Goal: Information Seeking & Learning: Learn about a topic

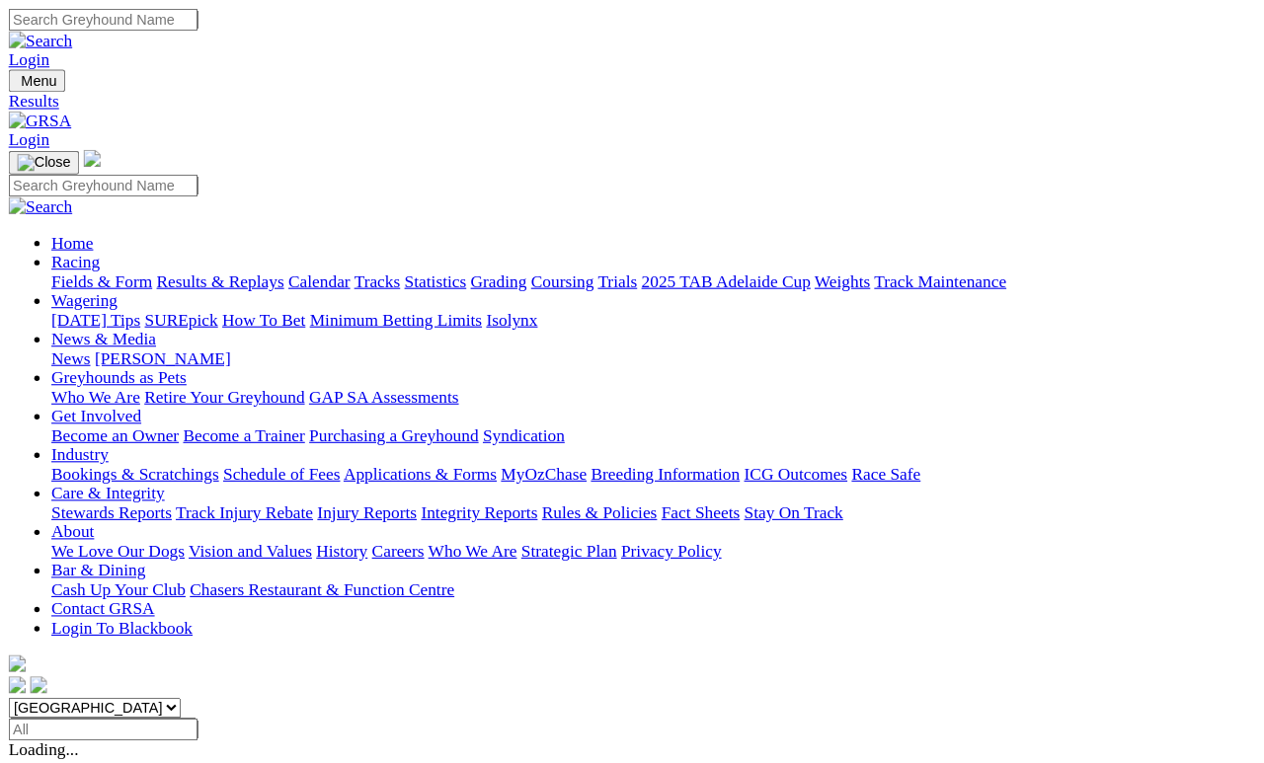
scroll to position [9, 0]
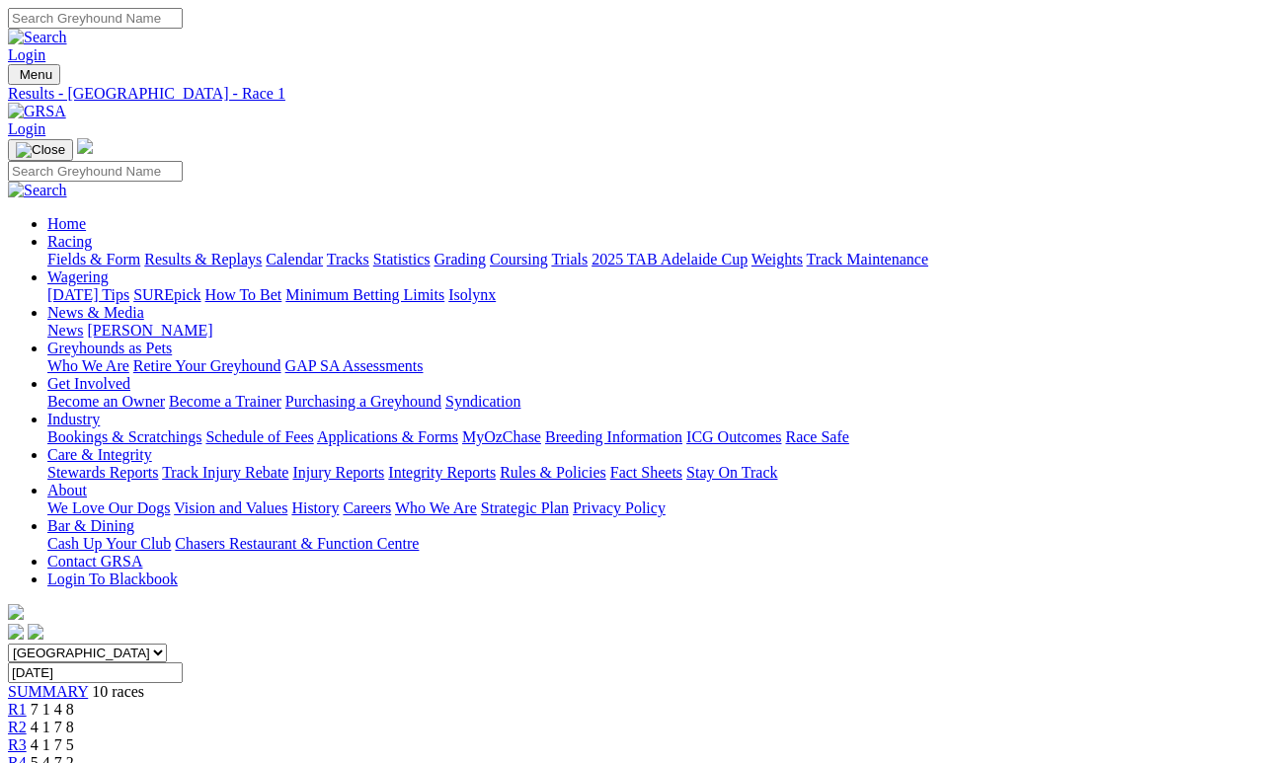
scroll to position [9, 0]
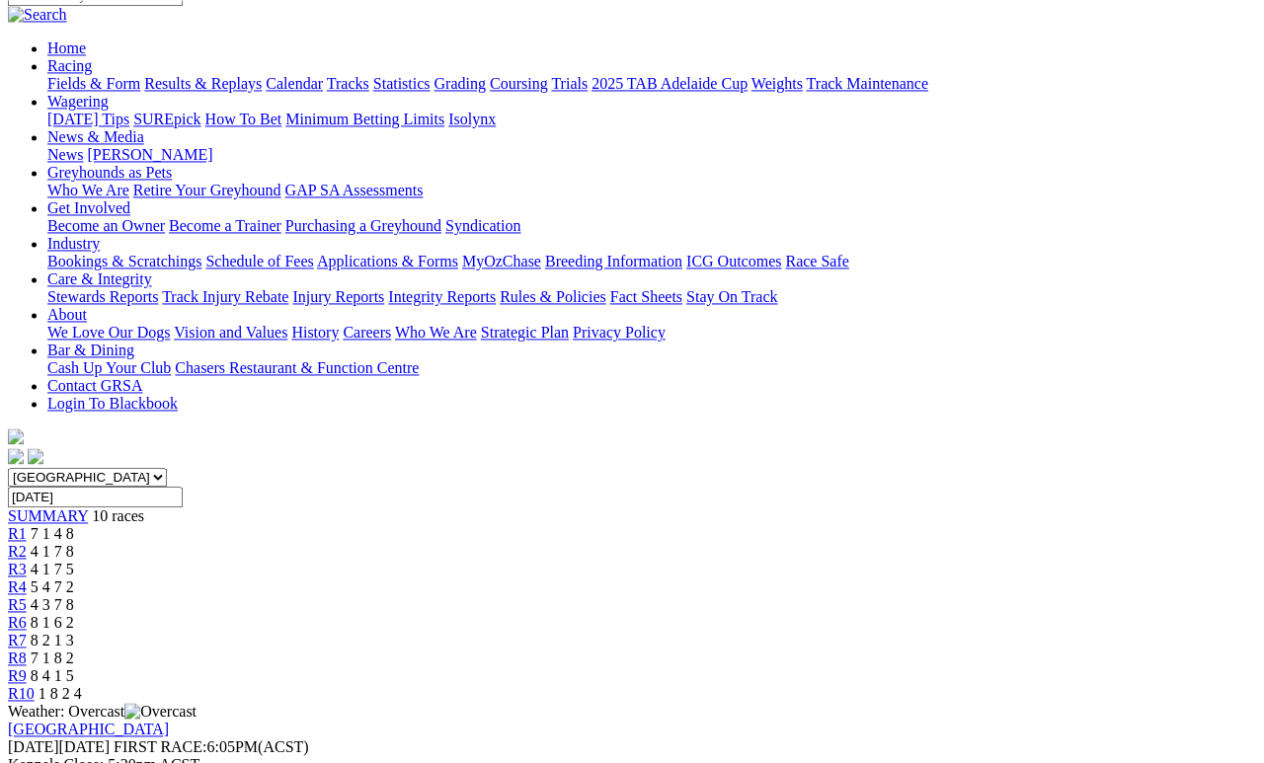
scroll to position [178, 0]
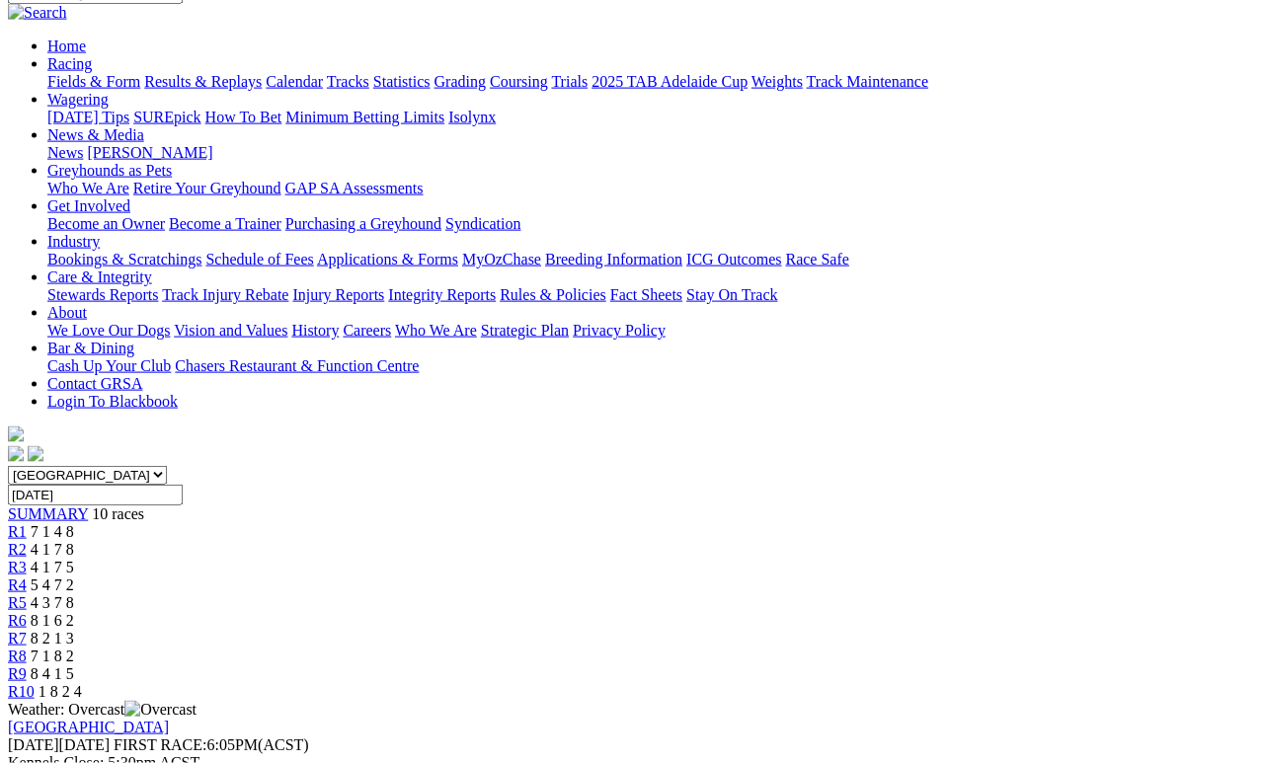
click at [74, 665] on span "8 4 1 5" at bounding box center [52, 673] width 43 height 17
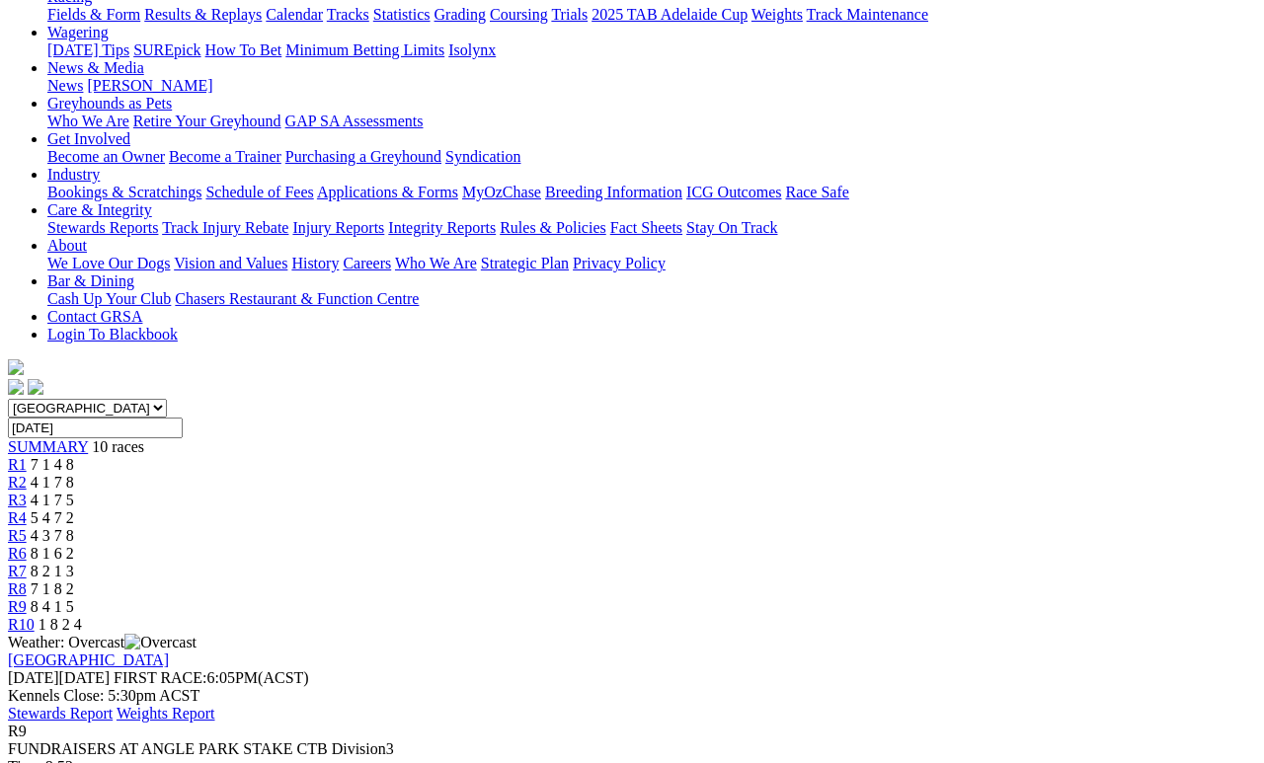
scroll to position [246, 0]
click at [74, 580] on span "7 1 8 2" at bounding box center [52, 588] width 43 height 17
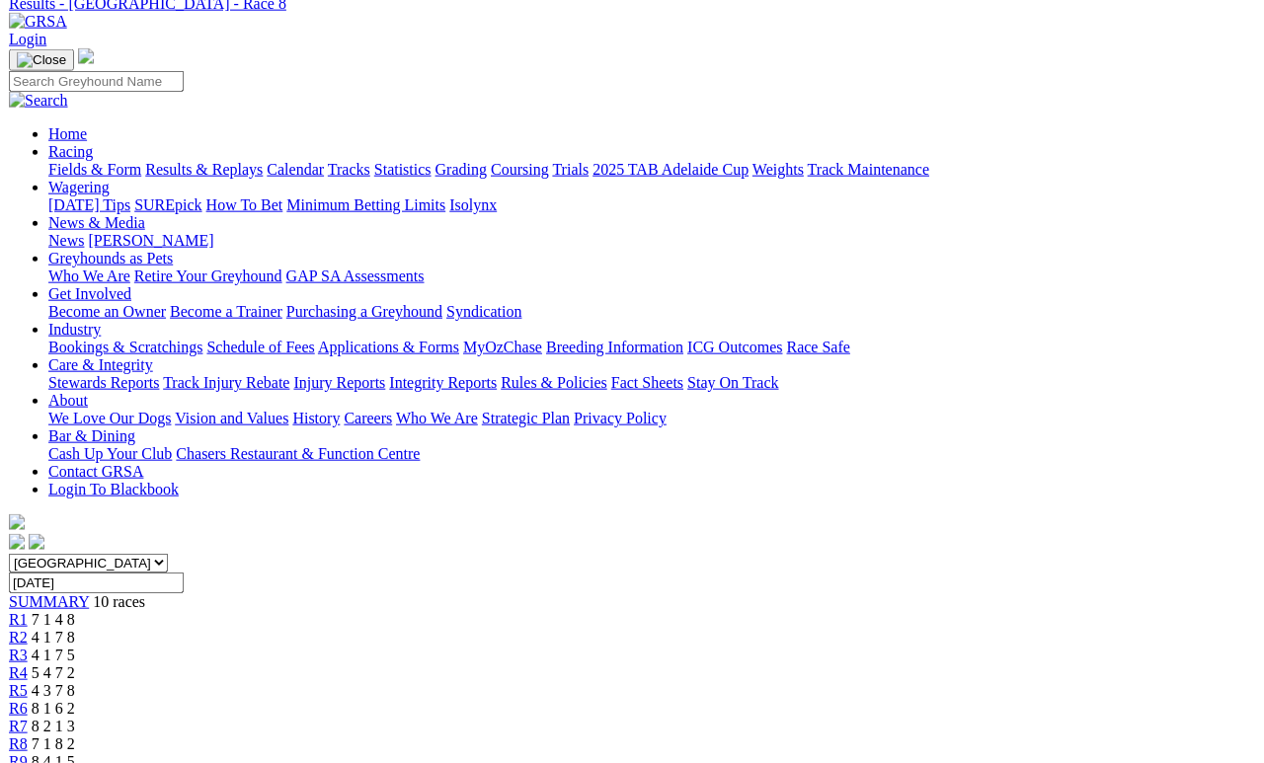
scroll to position [91, 0]
click at [27, 717] on span "R7" at bounding box center [17, 725] width 19 height 17
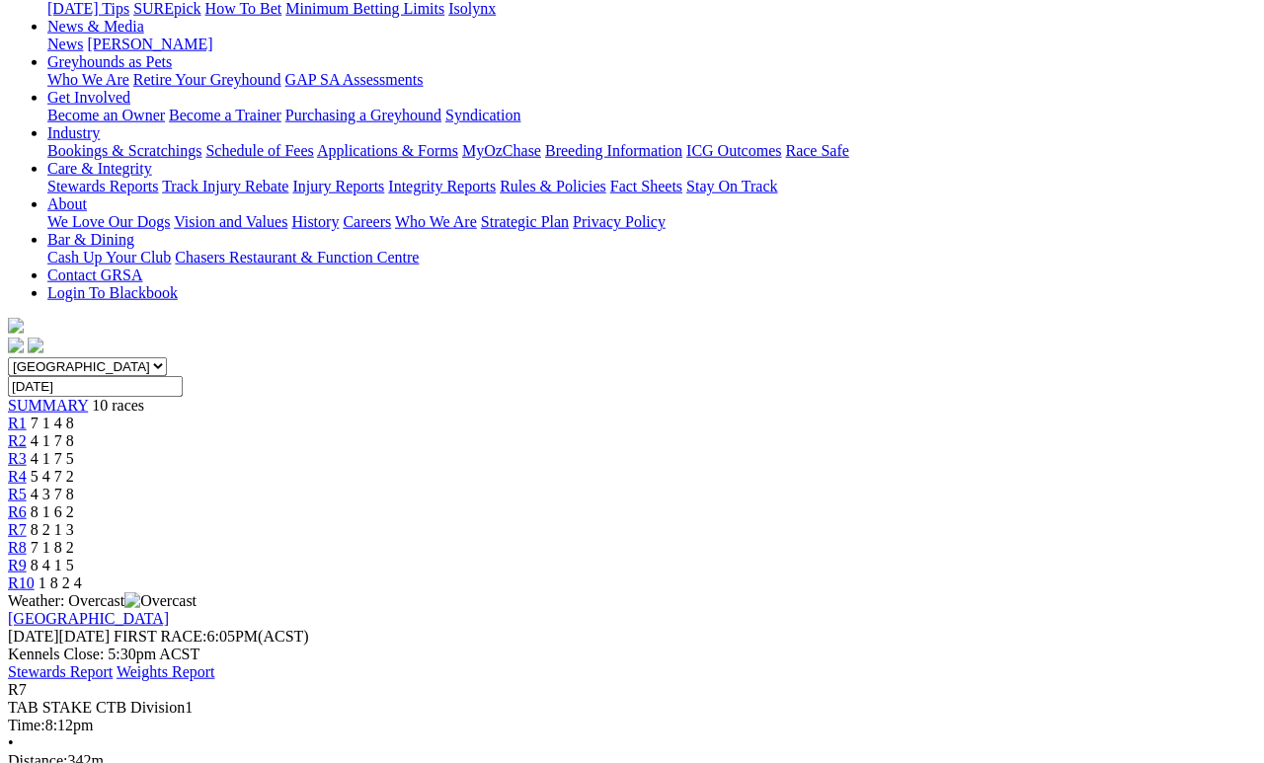
scroll to position [288, 0]
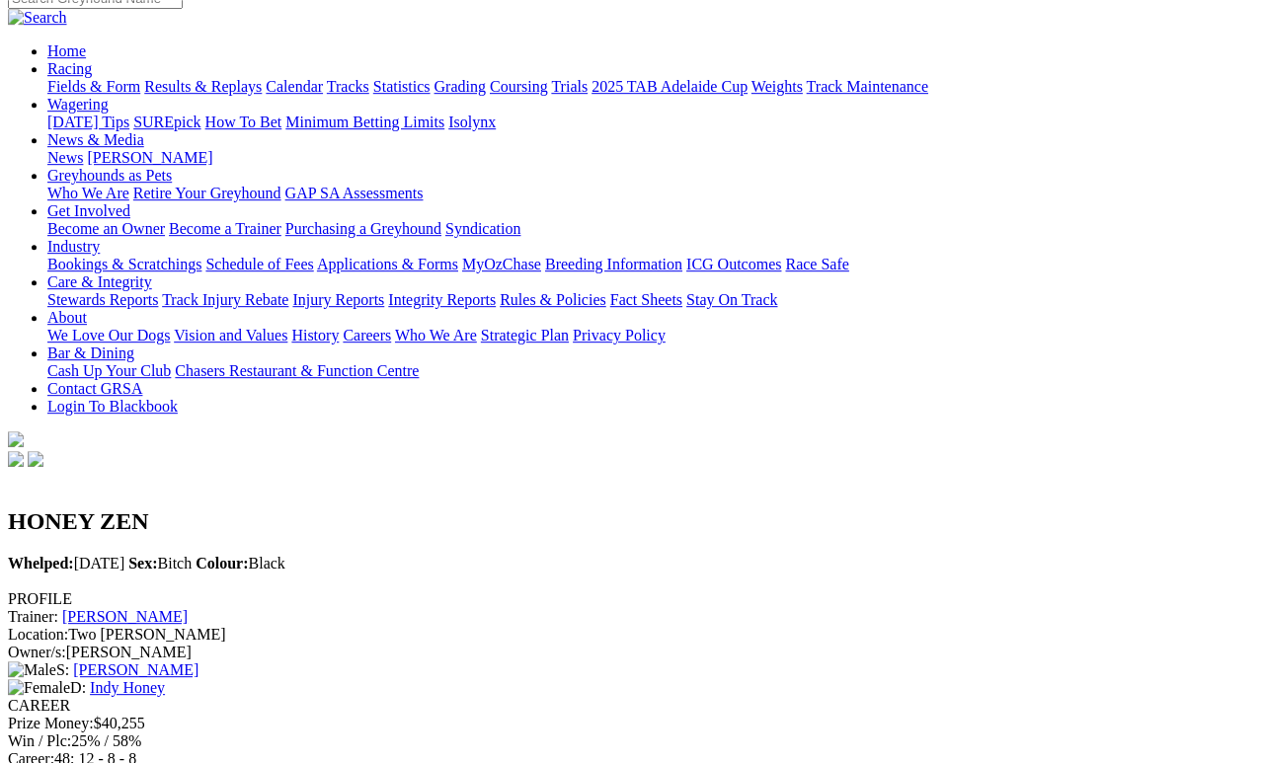
scroll to position [168, 0]
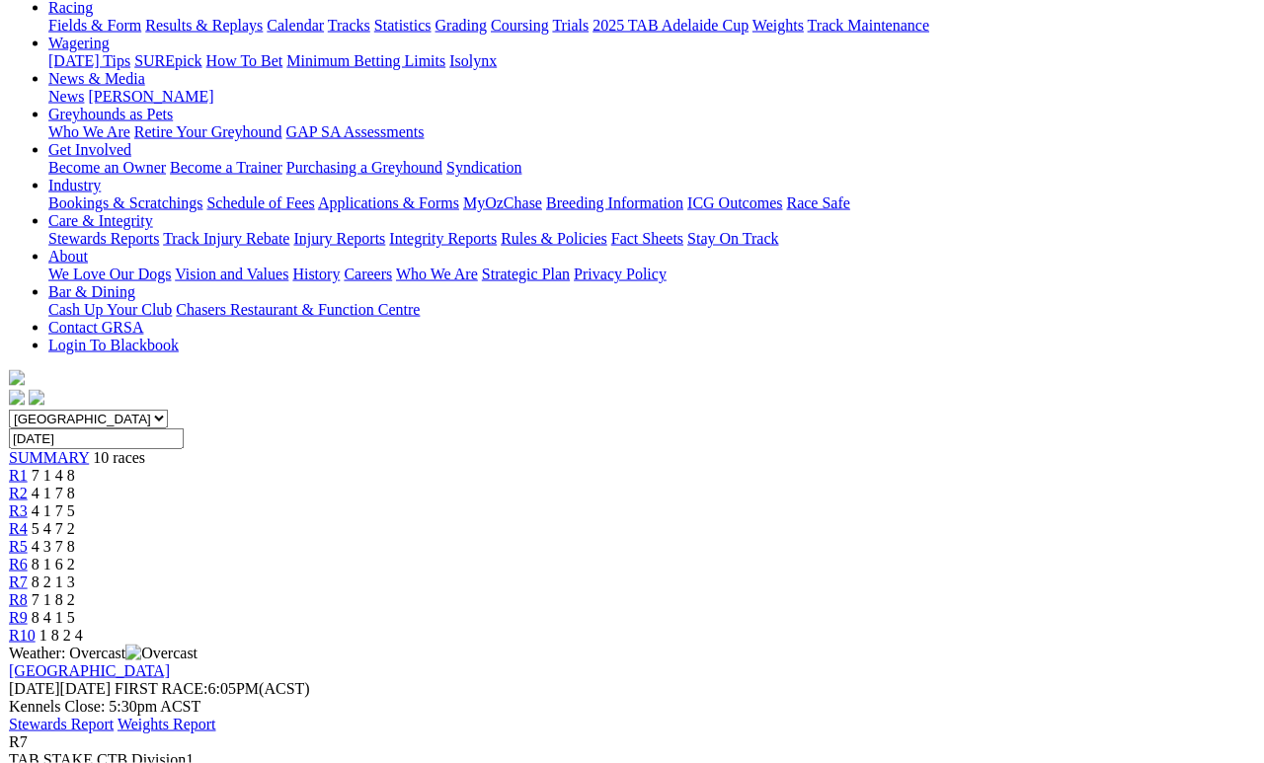
scroll to position [193, 0]
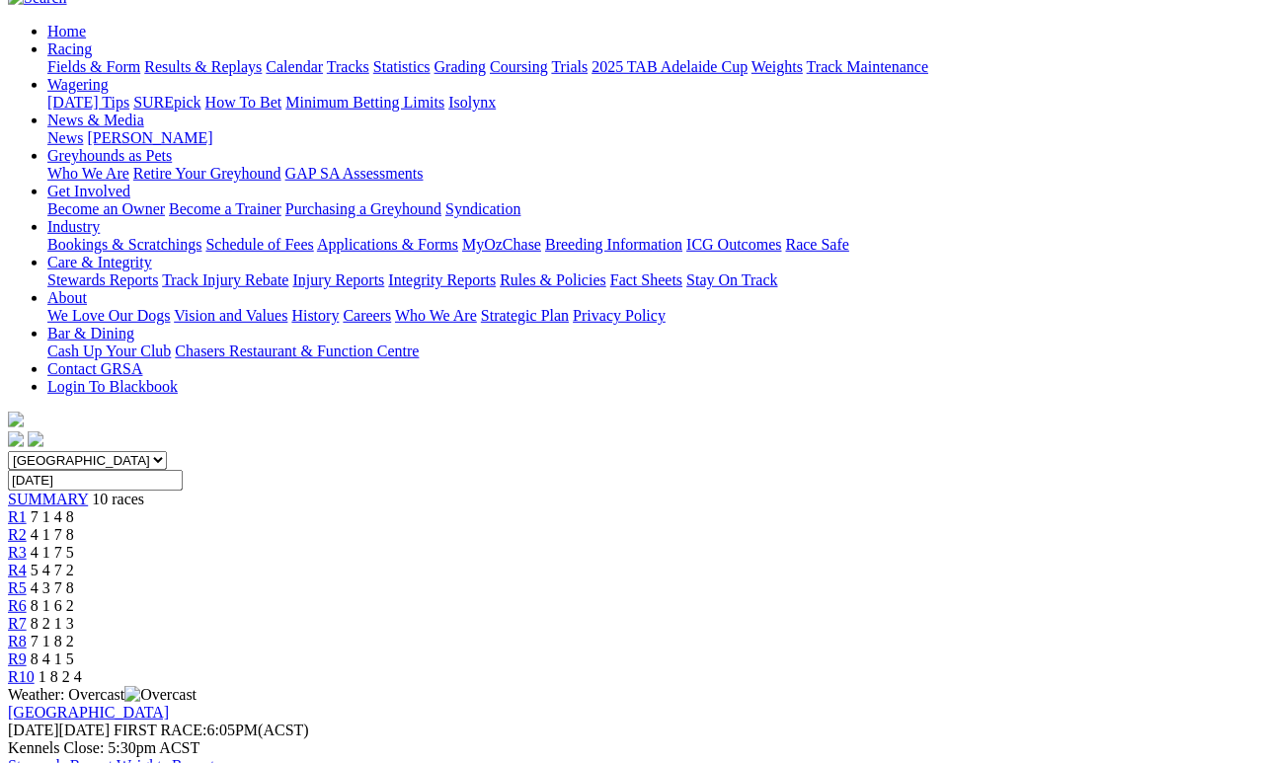
click at [27, 597] on span "R6" at bounding box center [17, 605] width 19 height 17
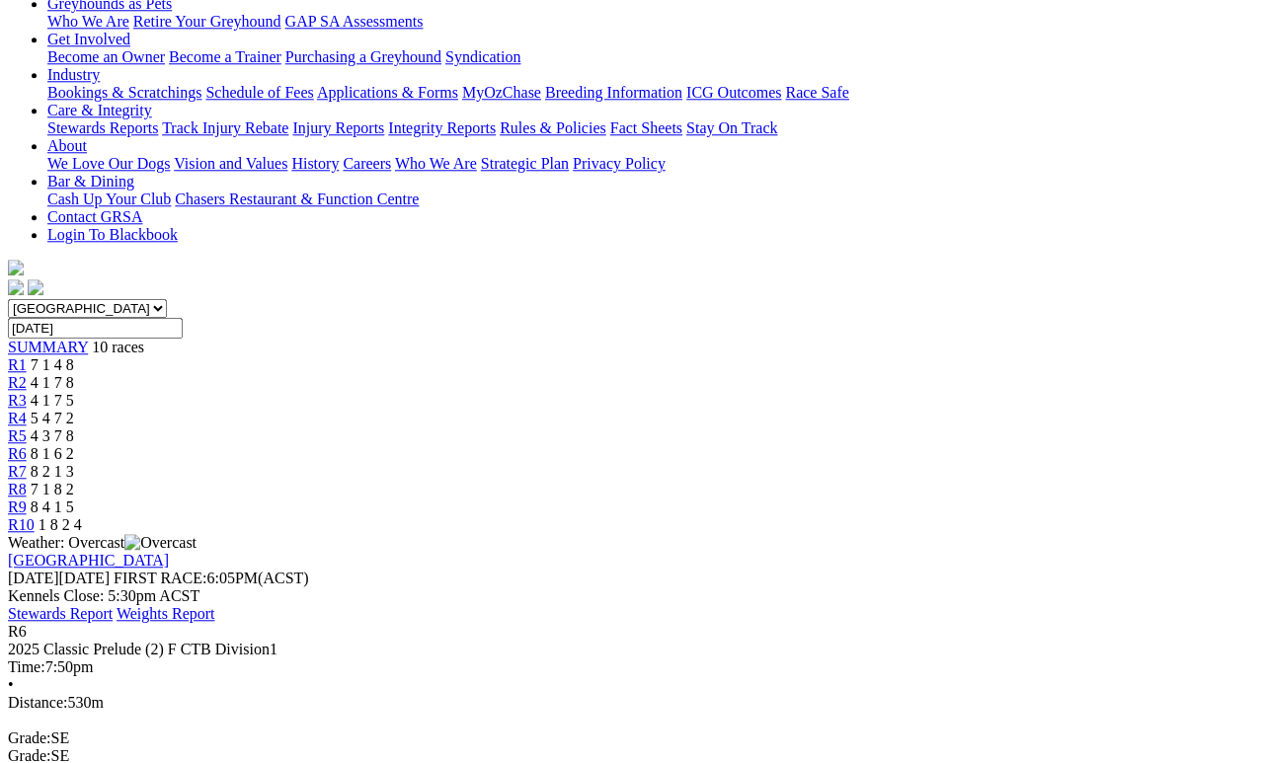
scroll to position [345, 0]
